Goal: Information Seeking & Learning: Learn about a topic

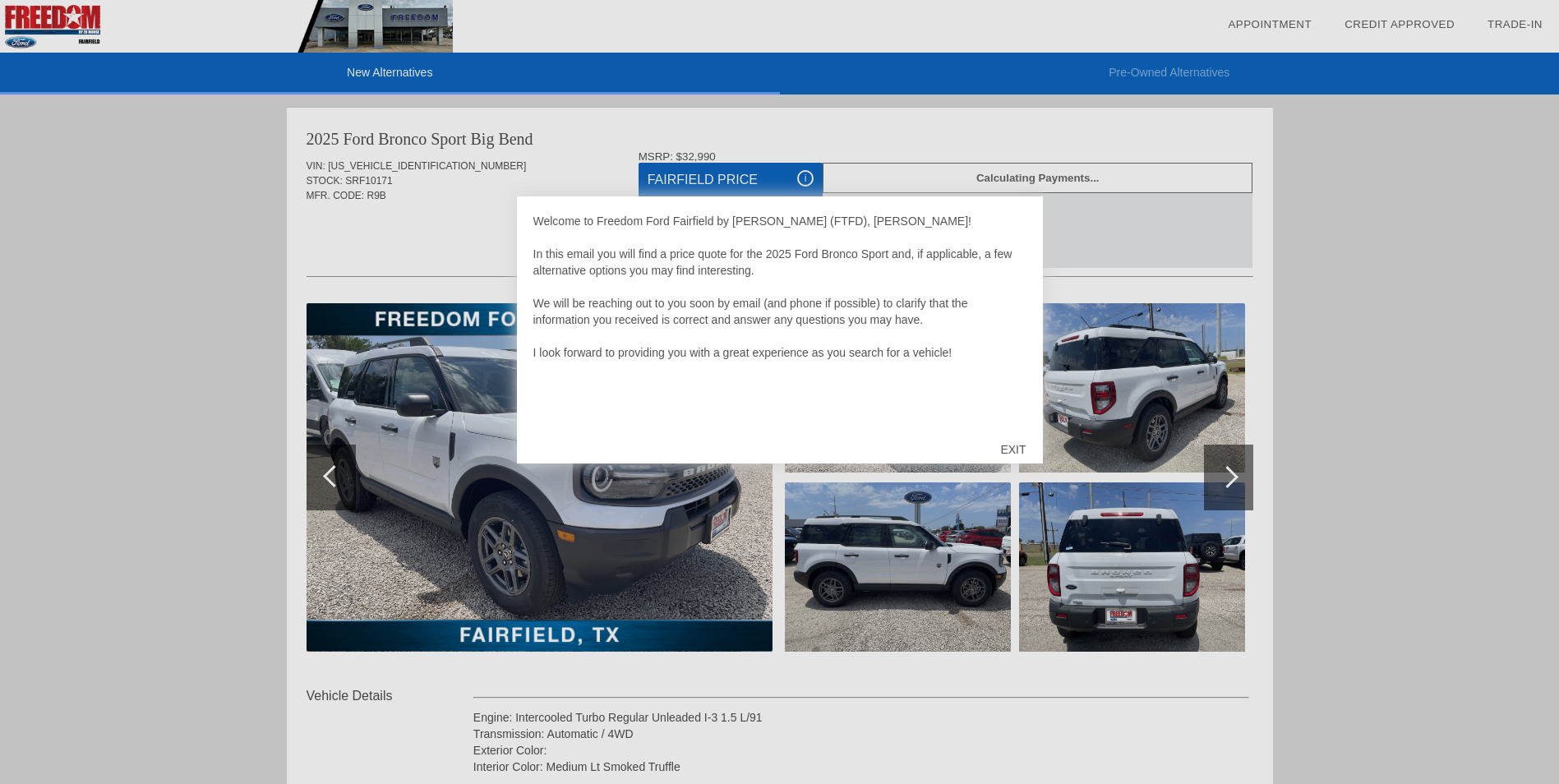
click at [1008, 449] on div "EXIT" at bounding box center [1013, 450] width 59 height 50
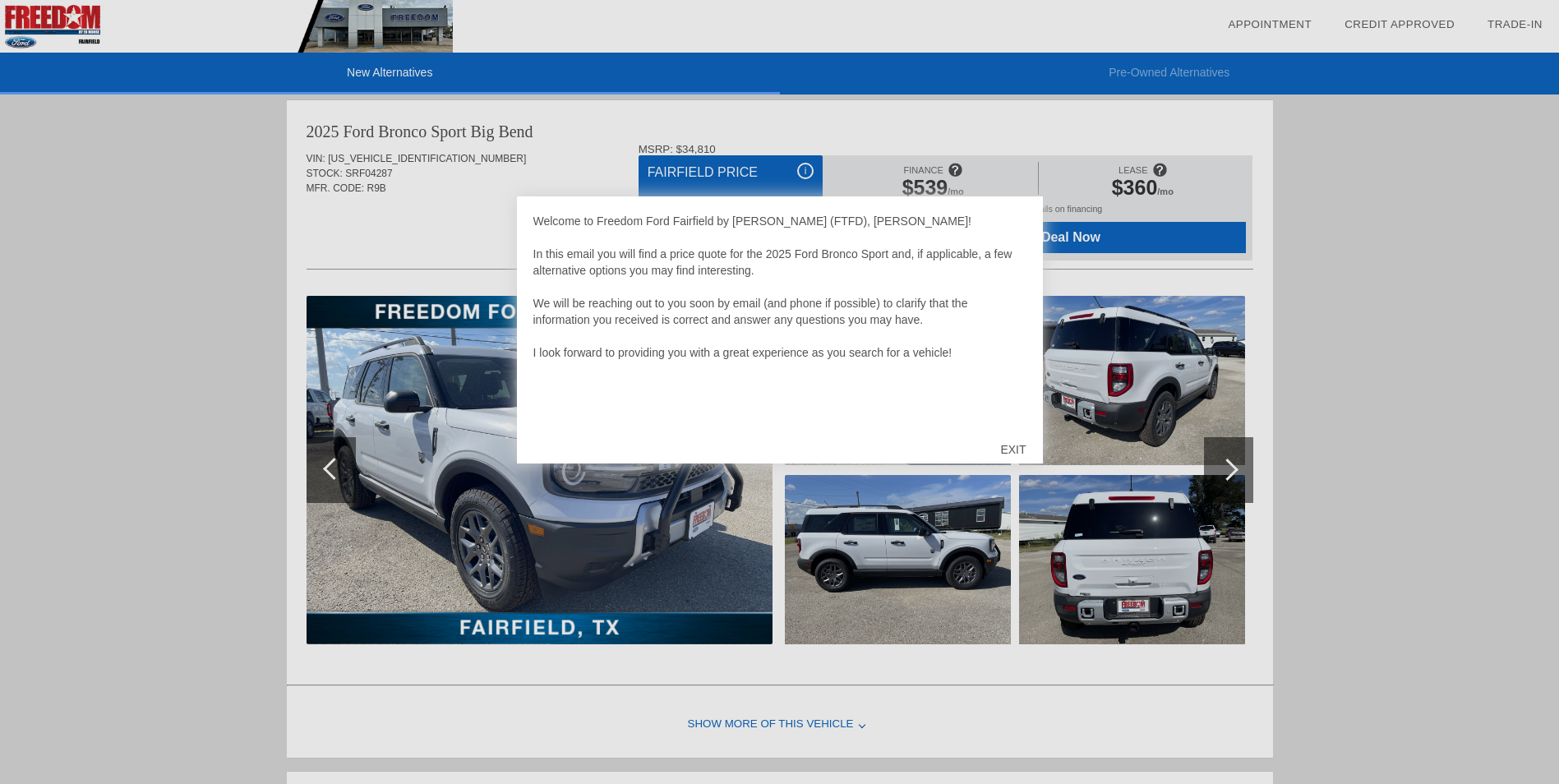
click at [1016, 449] on div "EXIT" at bounding box center [1013, 450] width 59 height 50
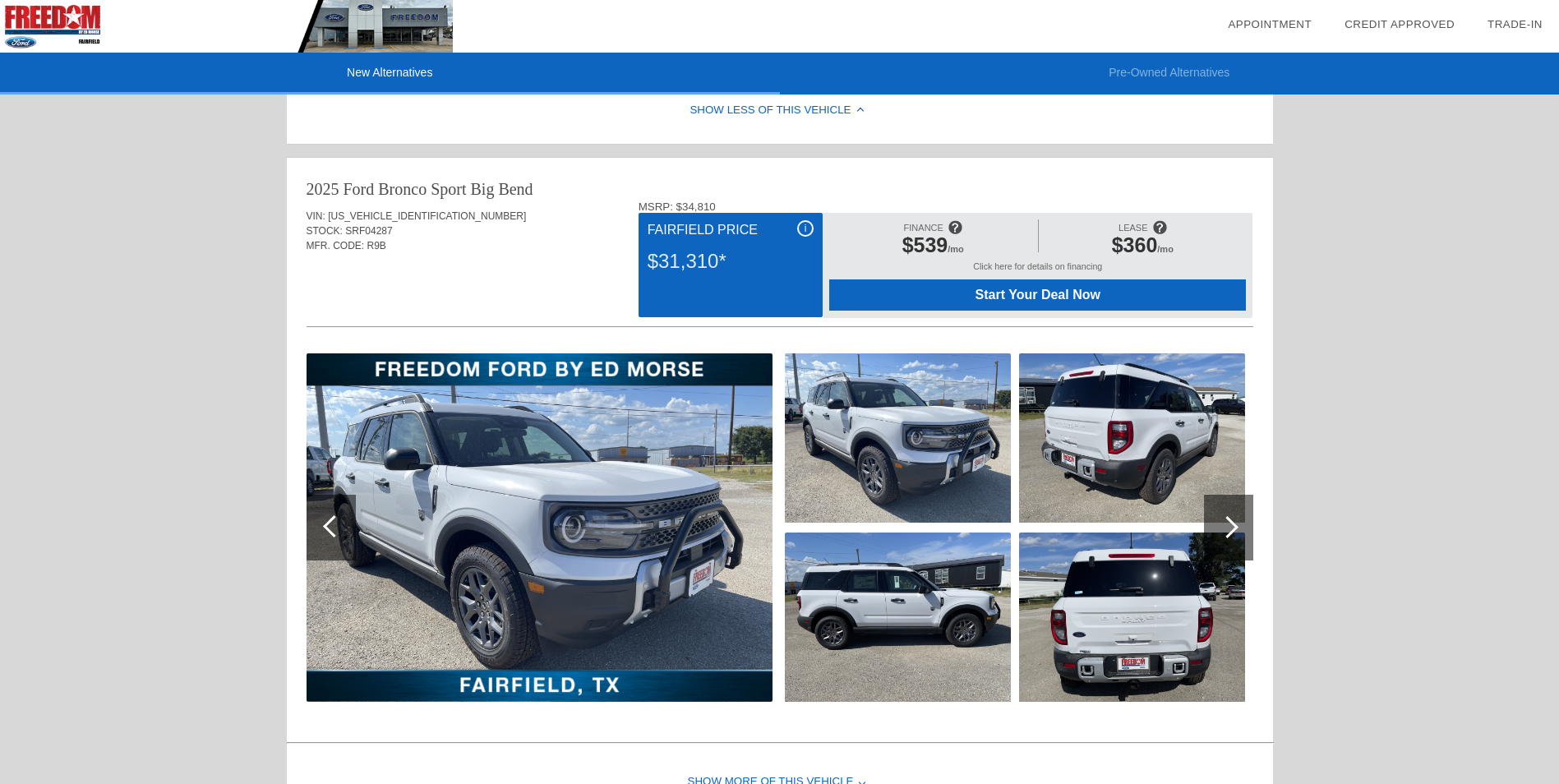
scroll to position [986, 0]
